Goal: Task Accomplishment & Management: Manage account settings

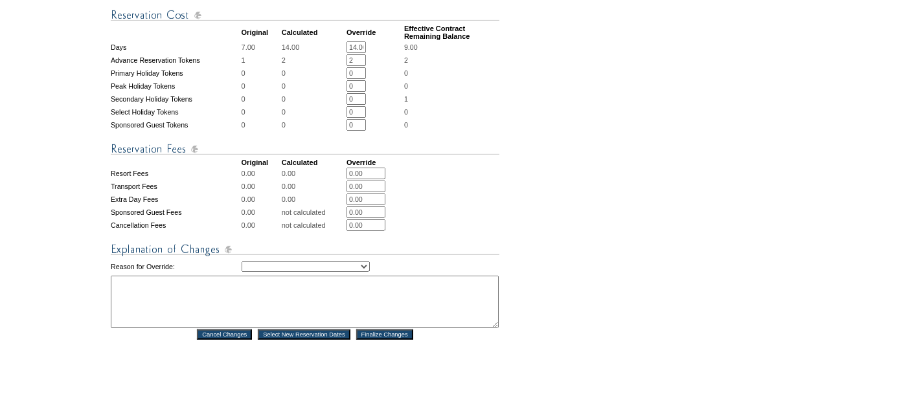
scroll to position [483, 0]
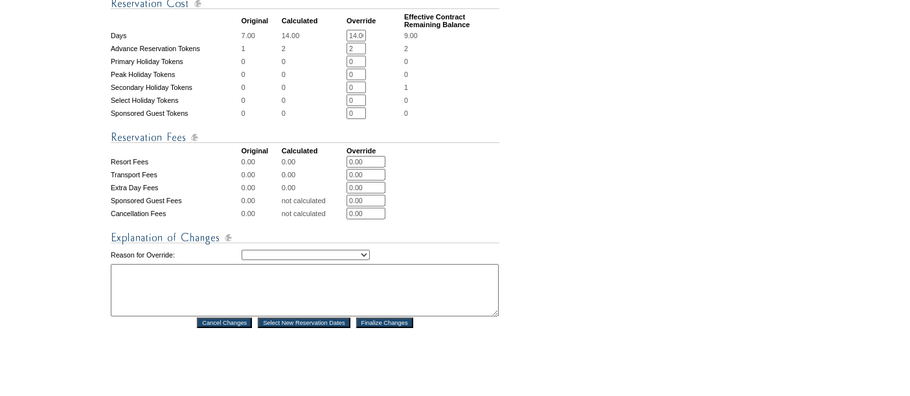
click at [341, 258] on select "Creating Continuous Stay Days Rebooked After Cancellation Editing Occupant Expe…" at bounding box center [305, 255] width 128 height 10
select select "1043"
click at [241, 250] on select "Creating Continuous Stay Days Rebooked After Cancellation Editing Occupant Expe…" at bounding box center [305, 255] width 128 height 10
click at [309, 280] on textarea at bounding box center [305, 290] width 388 height 52
type textarea "Travel Date Adj. -KI"
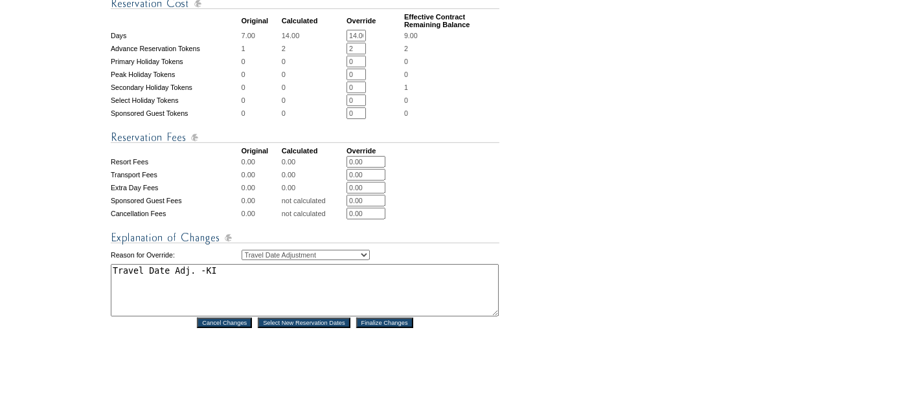
click at [381, 328] on input "Finalize Changes" at bounding box center [384, 323] width 57 height 10
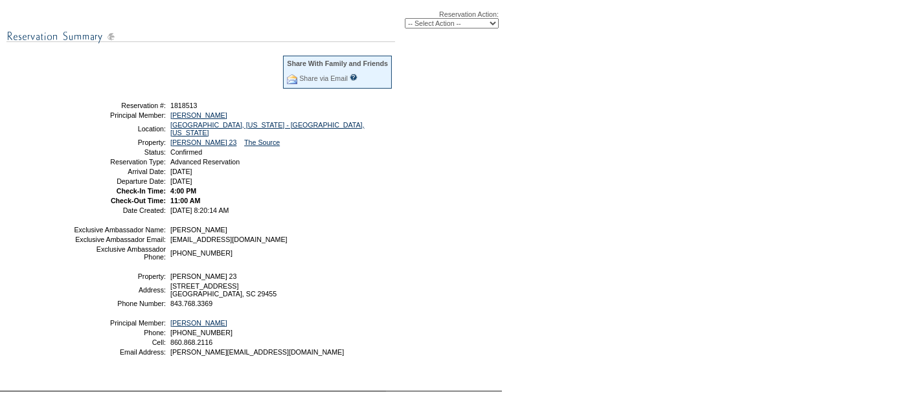
scroll to position [185, 0]
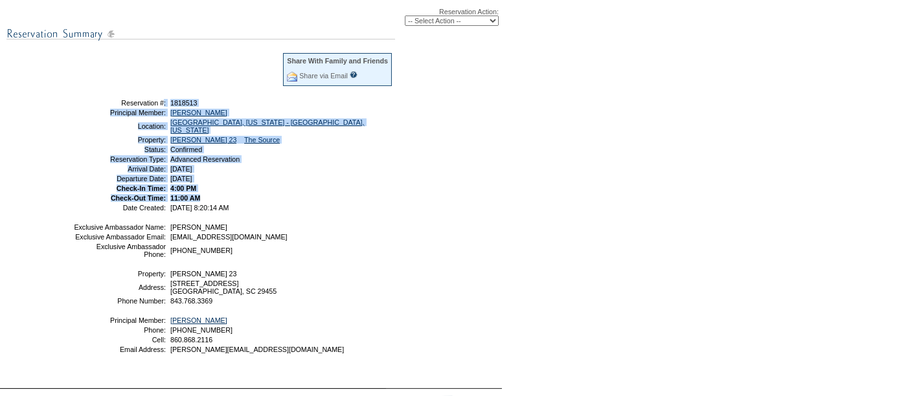
drag, startPoint x: 106, startPoint y: 96, endPoint x: 221, endPoint y: 194, distance: 151.1
click at [221, 194] on tbody "Share With Family and Friends Share via Email Share Reservation Information Ple…" at bounding box center [233, 131] width 320 height 159
copy tbody "Reservation #: 1818513 Principal Member: [PERSON_NAME] Location: [GEOGRAPHIC_DA…"
